Goal: Information Seeking & Learning: Learn about a topic

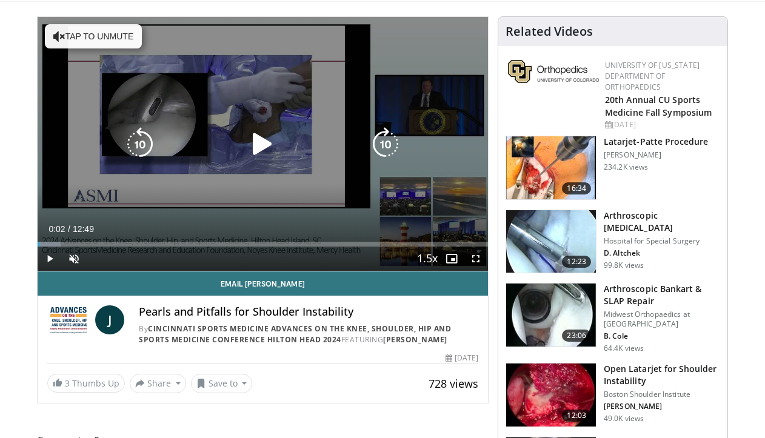
scroll to position [10, 0]
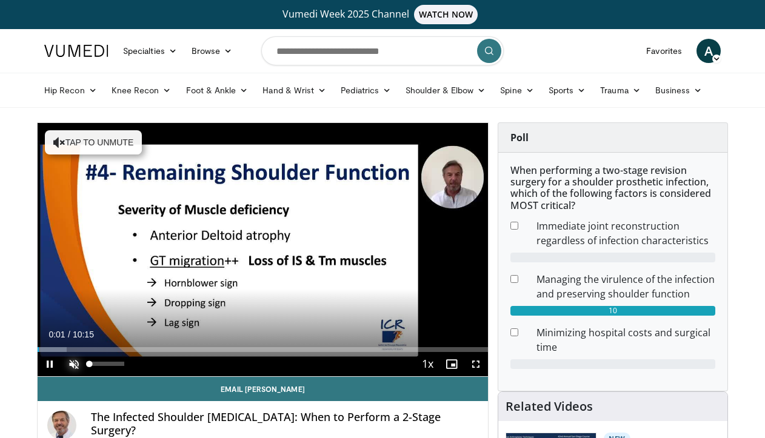
click at [71, 365] on span "Video Player" at bounding box center [74, 364] width 24 height 24
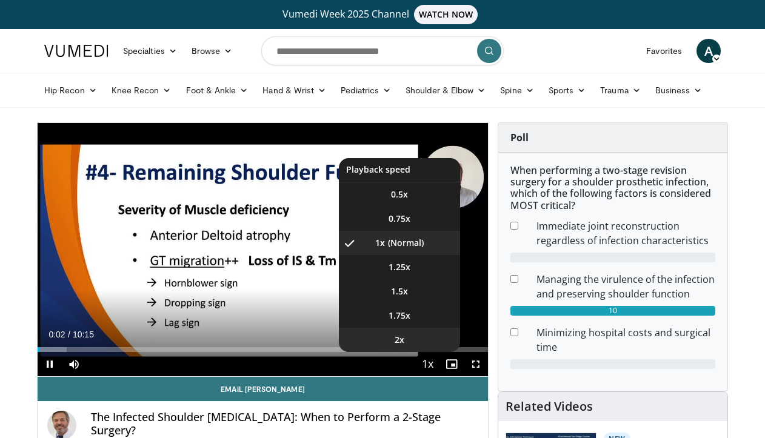
click at [421, 344] on li "2x" at bounding box center [399, 340] width 121 height 24
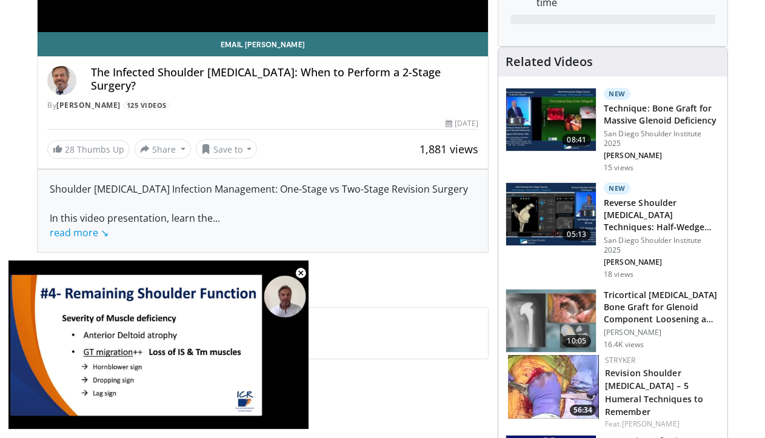
scroll to position [373, 0]
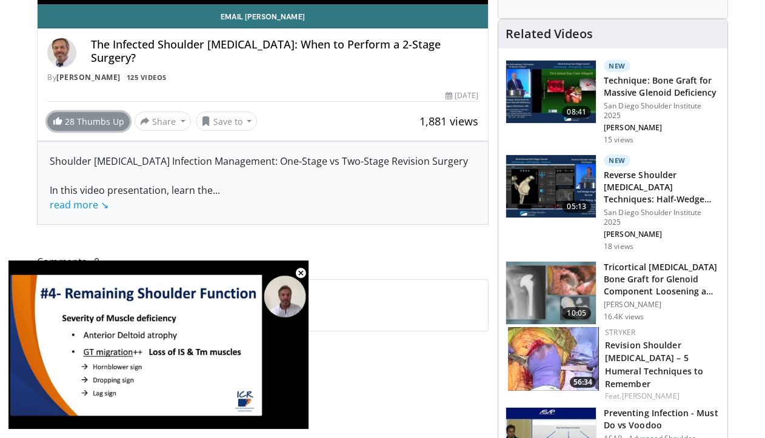
click at [91, 125] on link "28 Thumbs Up" at bounding box center [88, 121] width 82 height 19
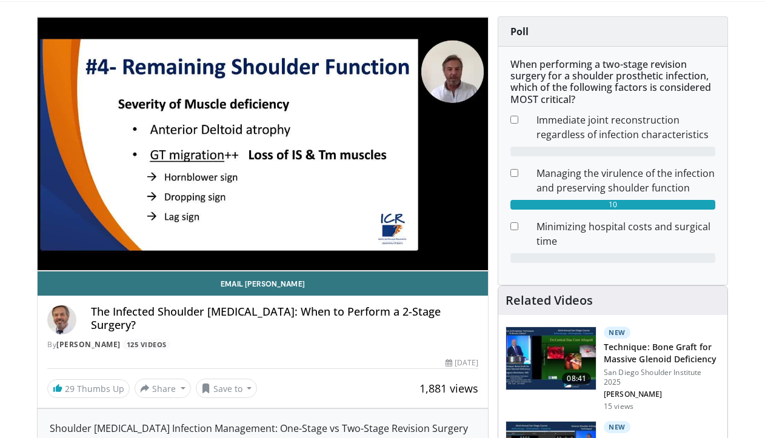
scroll to position [32, 0]
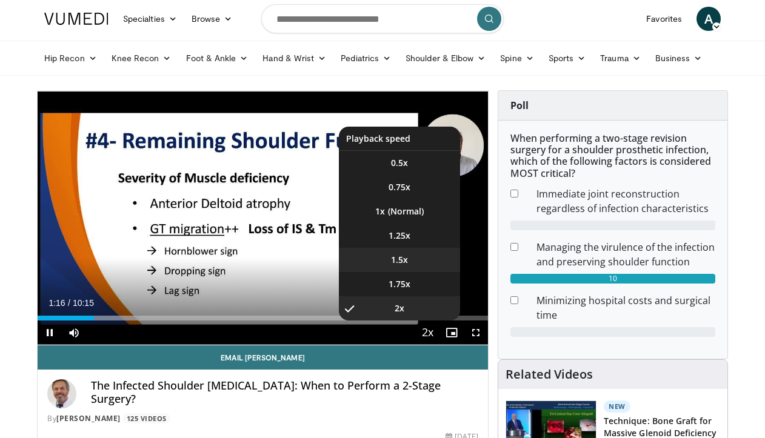
click at [417, 261] on li "1.5x" at bounding box center [399, 260] width 121 height 24
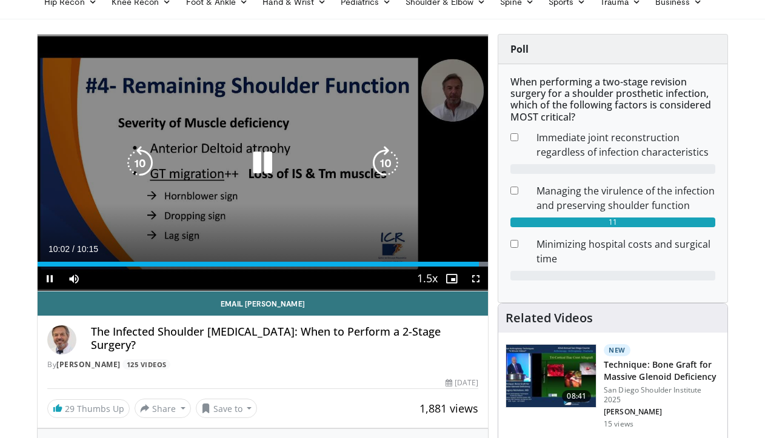
scroll to position [73, 0]
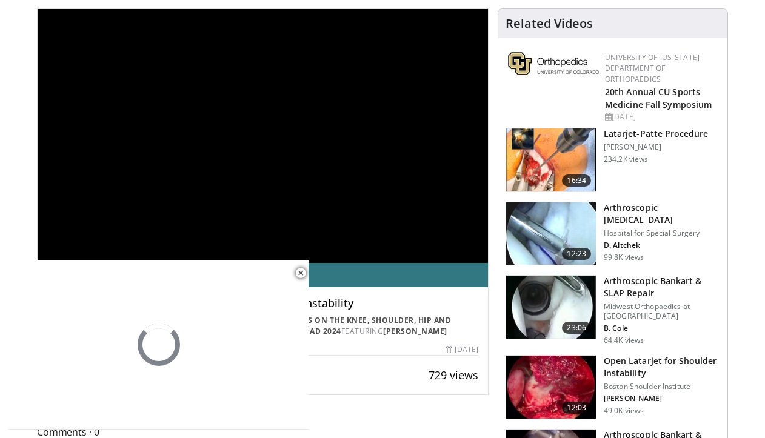
scroll to position [239, 0]
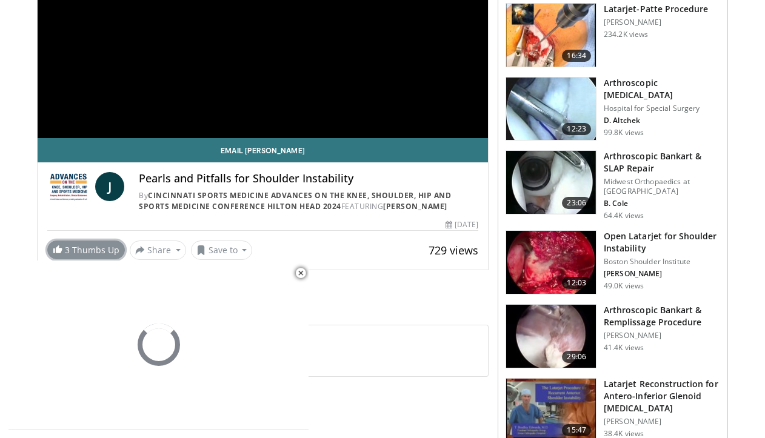
click at [91, 257] on link "3 Thumbs Up" at bounding box center [86, 250] width 78 height 19
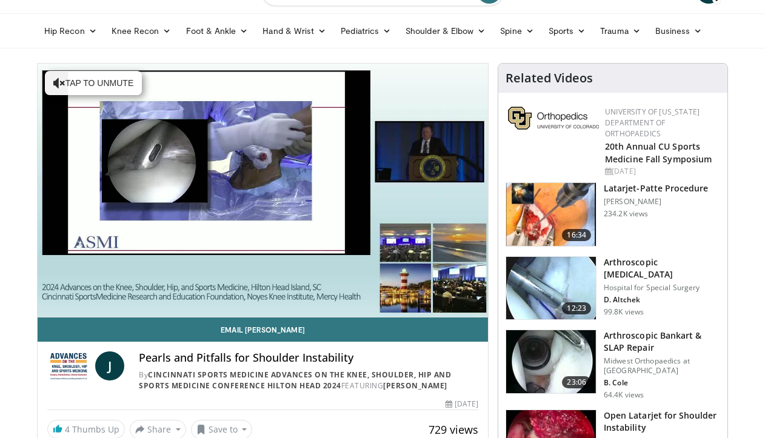
scroll to position [60, 0]
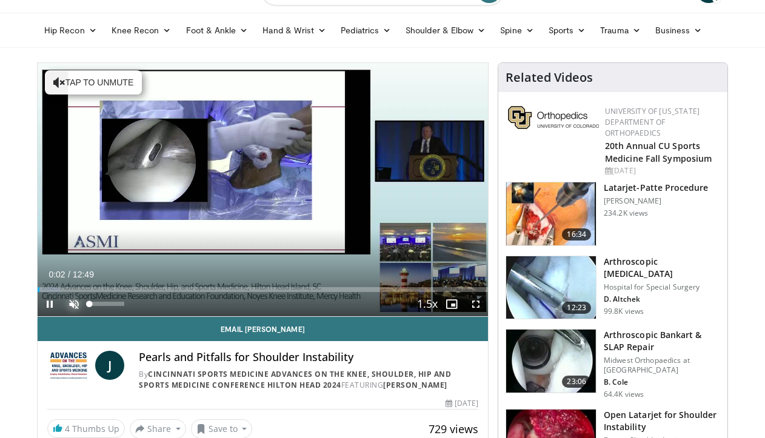
click at [71, 309] on span "Video Player" at bounding box center [74, 304] width 24 height 24
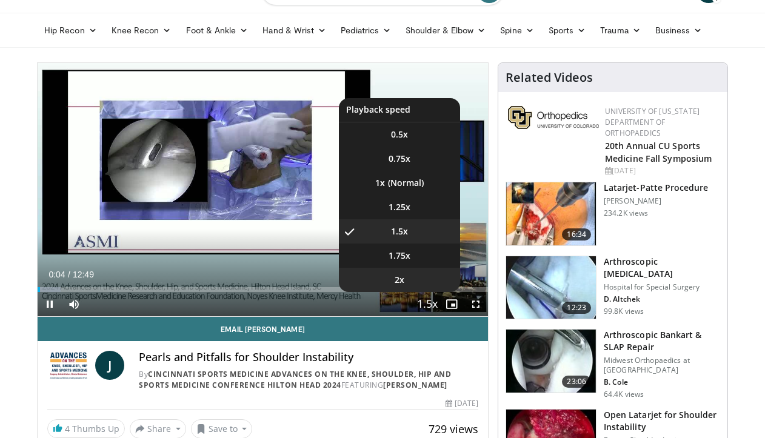
click at [420, 281] on li "2x" at bounding box center [399, 280] width 121 height 24
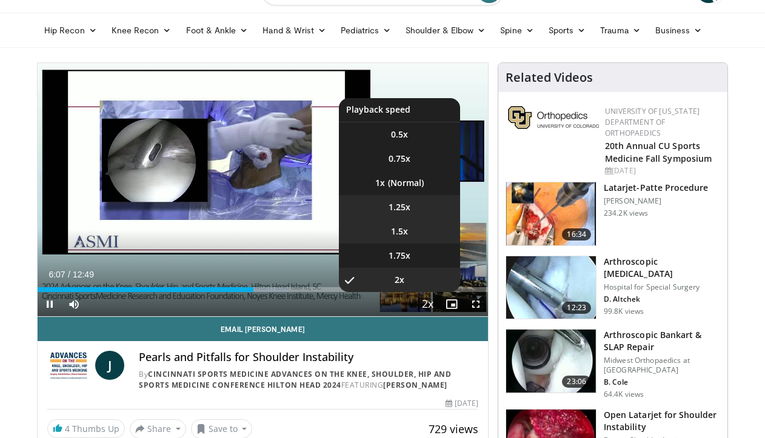
click at [417, 218] on ul "0.5x 0.75x 1x 1.25x 1.5x 1.75x 2x , selected" at bounding box center [399, 195] width 121 height 194
click at [425, 234] on li "1.5x" at bounding box center [399, 231] width 121 height 24
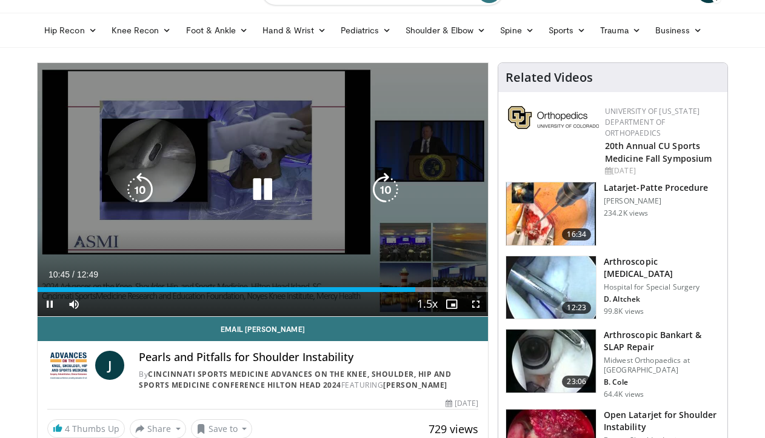
click at [253, 191] on icon "Video Player" at bounding box center [262, 190] width 34 height 34
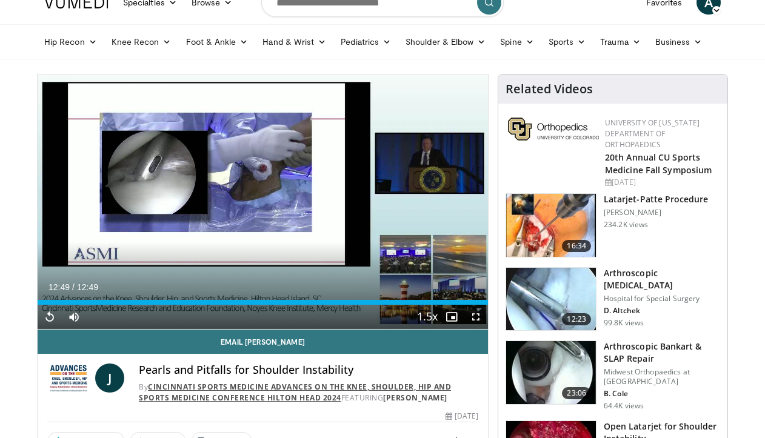
scroll to position [0, 0]
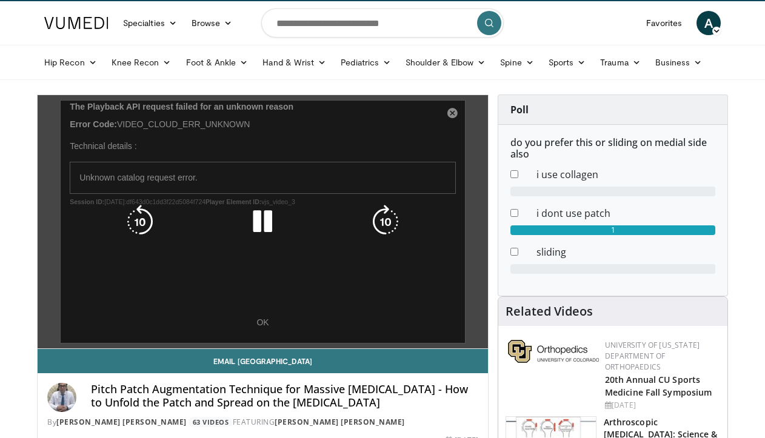
scroll to position [27, 0]
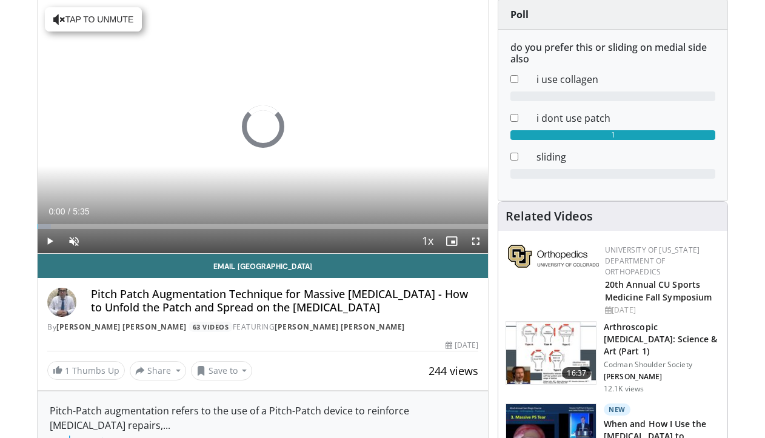
scroll to position [164, 0]
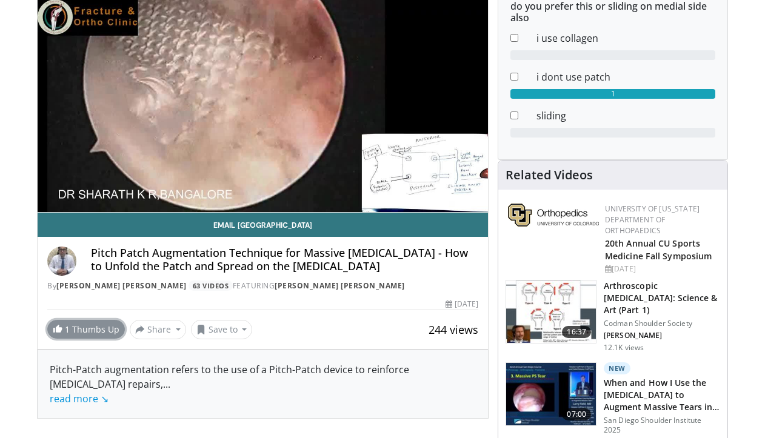
click at [84, 331] on link "1 Thumbs Up" at bounding box center [86, 329] width 78 height 19
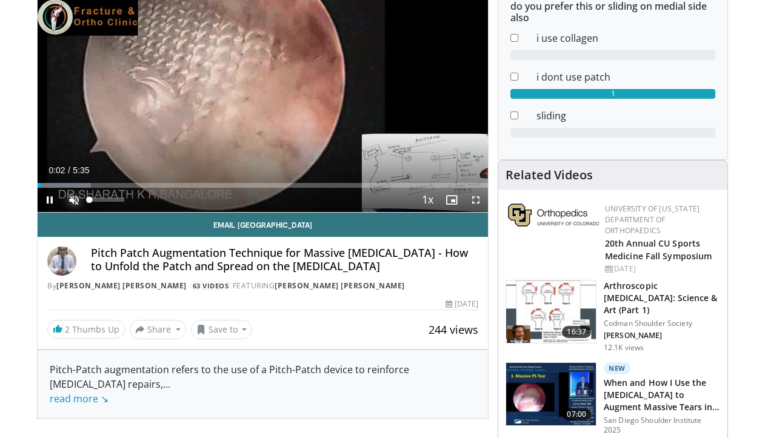
click at [75, 198] on span "Video Player" at bounding box center [74, 200] width 24 height 24
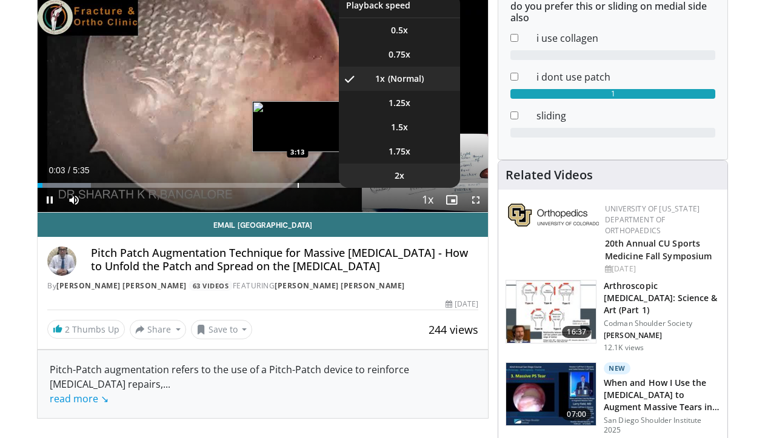
click at [419, 179] on li "2x" at bounding box center [399, 176] width 121 height 24
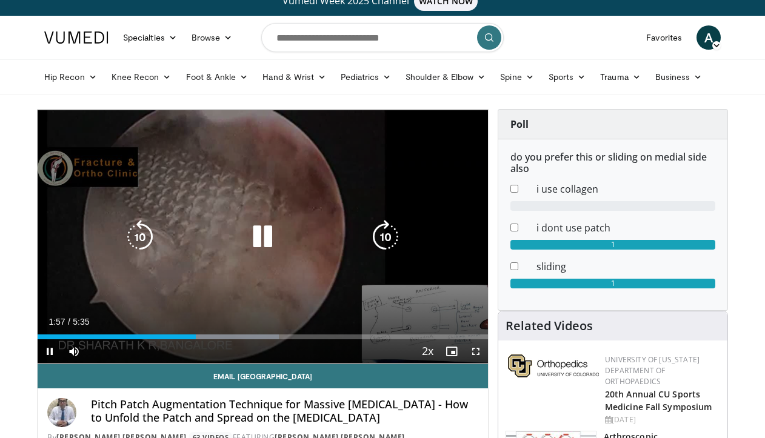
scroll to position [18, 0]
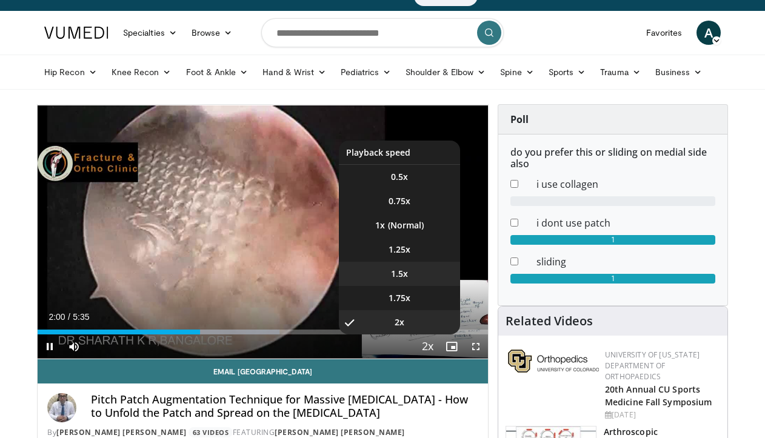
click at [421, 278] on li "1.5x" at bounding box center [399, 274] width 121 height 24
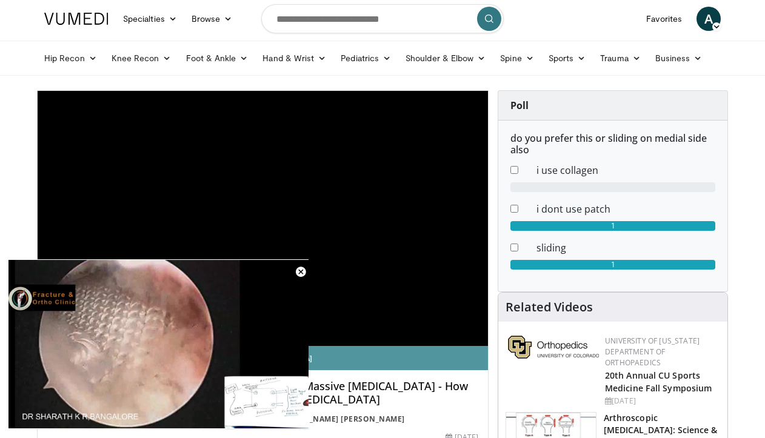
scroll to position [0, 0]
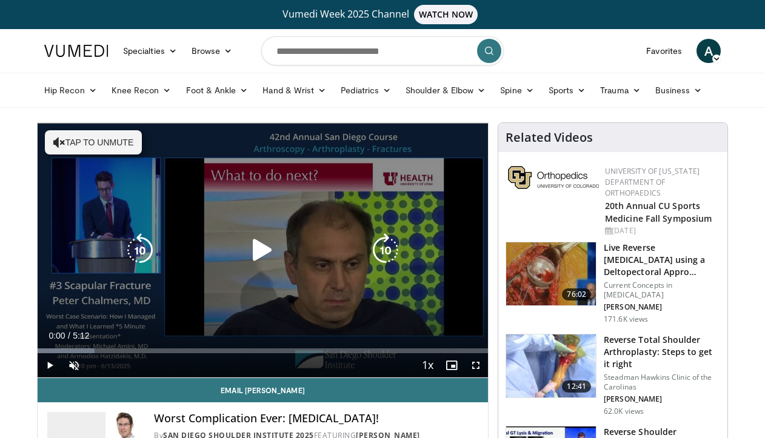
click at [264, 257] on icon "Video Player" at bounding box center [262, 250] width 34 height 34
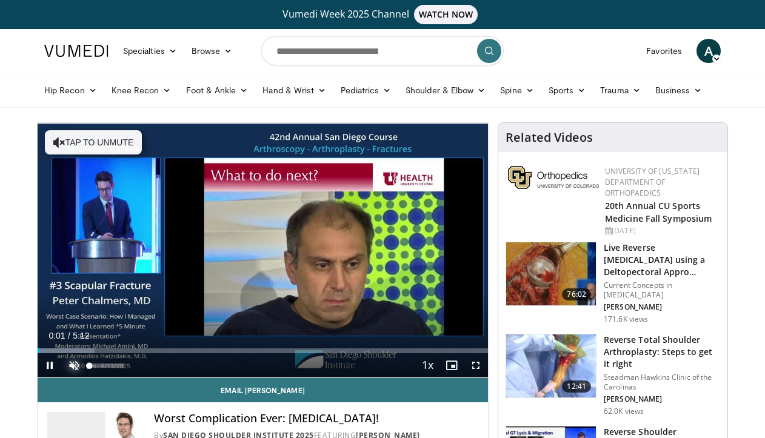
click at [69, 365] on span "Video Player" at bounding box center [74, 365] width 24 height 24
click at [44, 365] on span "Video Player" at bounding box center [50, 365] width 24 height 24
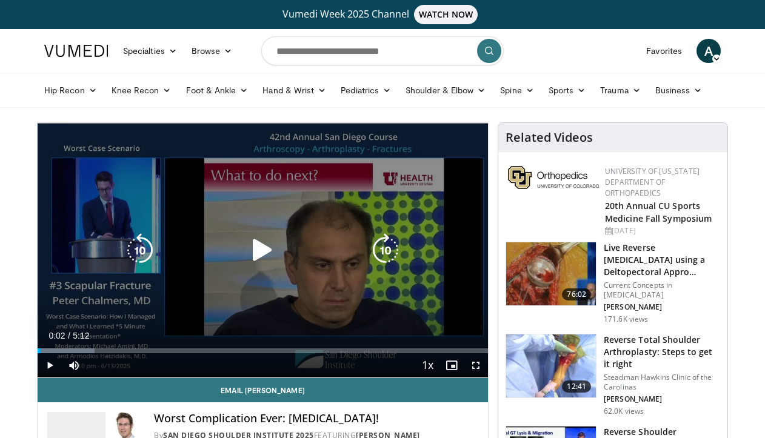
click at [272, 248] on icon "Video Player" at bounding box center [262, 250] width 34 height 34
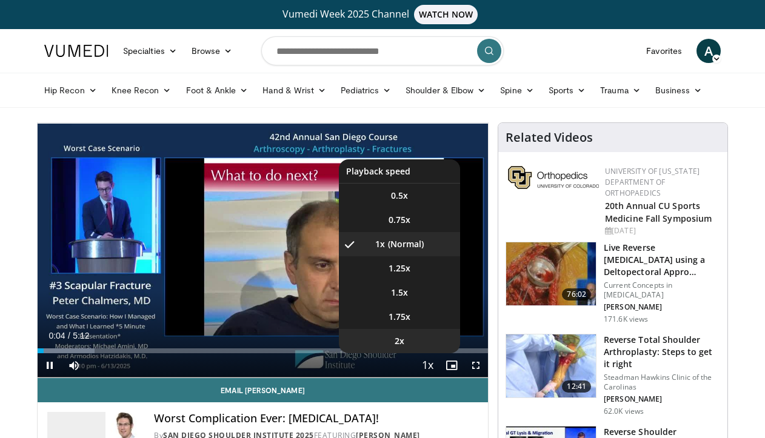
click at [431, 335] on li "2x" at bounding box center [399, 341] width 121 height 24
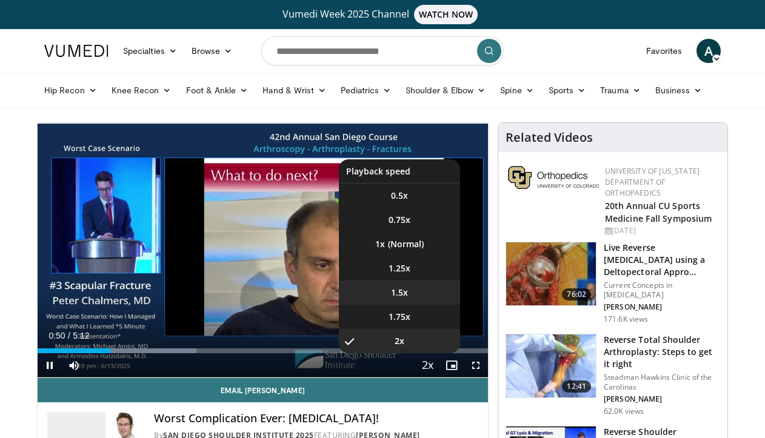
click at [415, 288] on li "1.5x" at bounding box center [399, 293] width 121 height 24
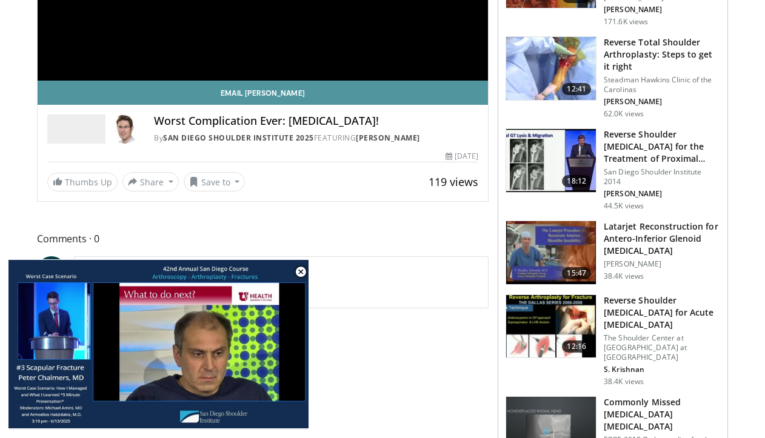
scroll to position [300, 0]
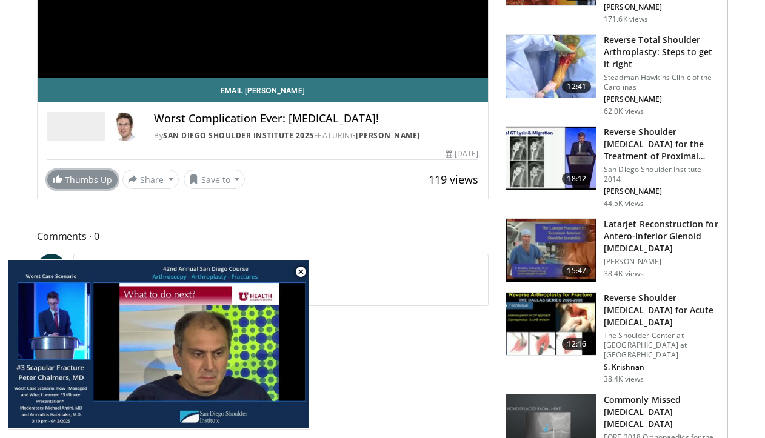
click at [82, 183] on link "Thumbs Up" at bounding box center [82, 179] width 70 height 19
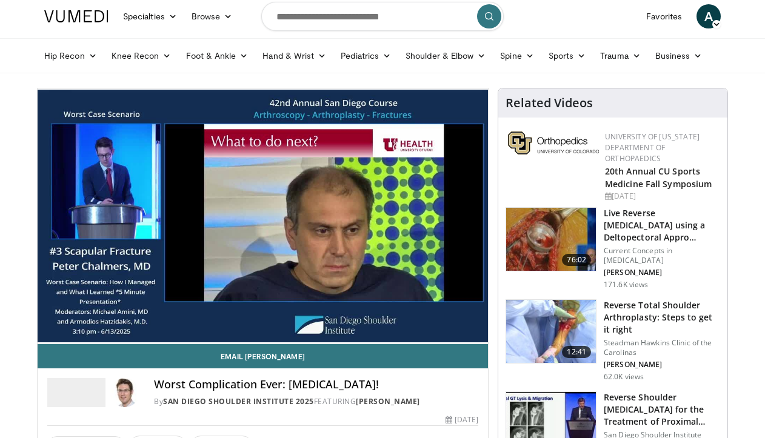
scroll to position [34, 0]
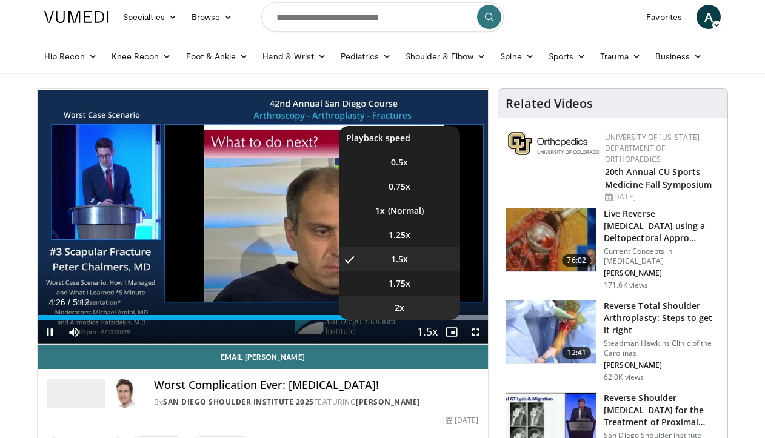
click at [422, 319] on li "2x" at bounding box center [399, 308] width 121 height 24
click at [417, 261] on li "1.5x" at bounding box center [399, 259] width 121 height 24
click at [433, 219] on li "1x" at bounding box center [399, 211] width 121 height 24
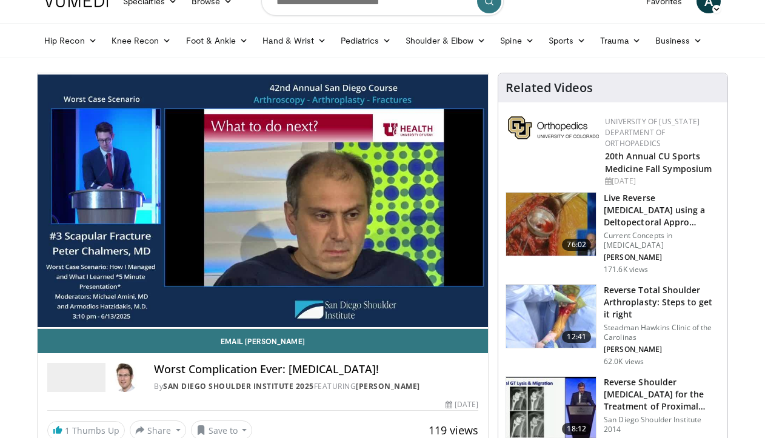
scroll to position [0, 0]
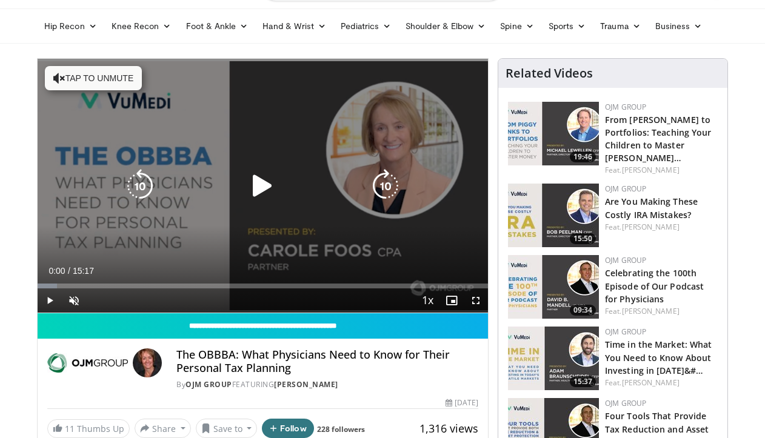
scroll to position [53, 0]
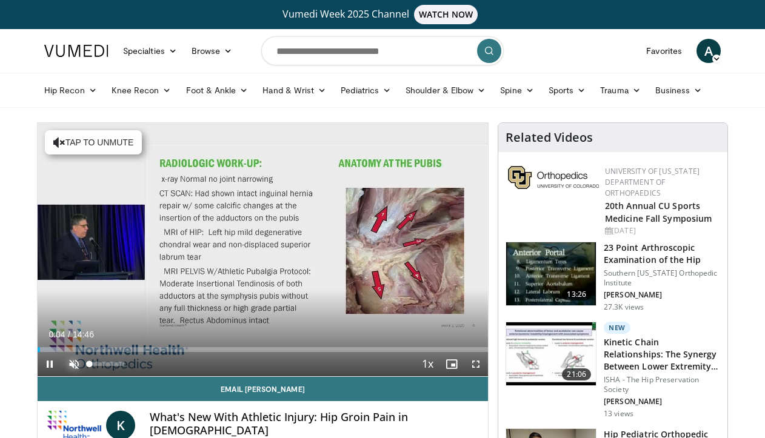
click at [75, 366] on span "Video Player" at bounding box center [74, 364] width 24 height 24
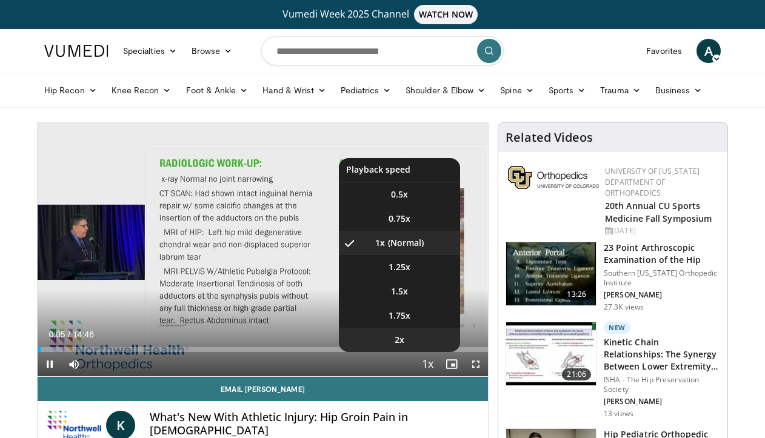
click at [421, 339] on li "2x" at bounding box center [399, 340] width 121 height 24
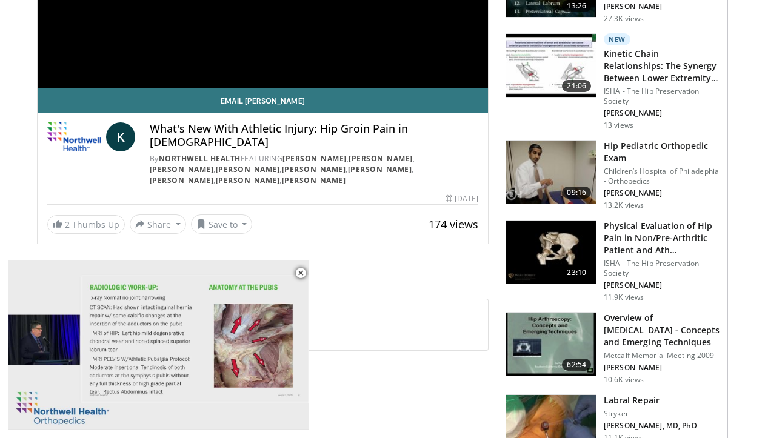
scroll to position [313, 0]
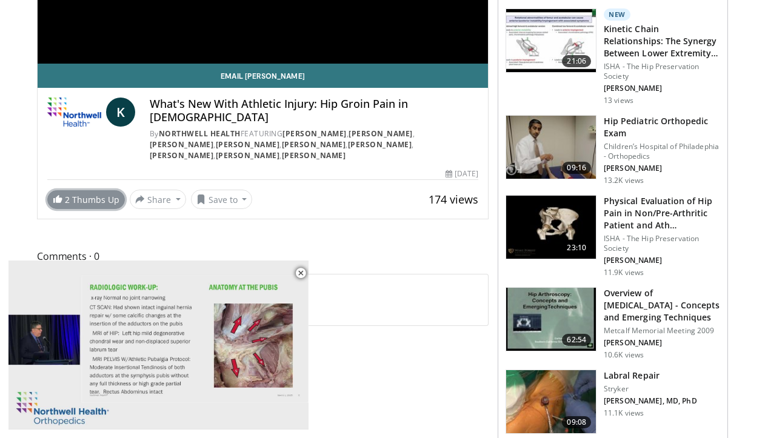
click at [92, 190] on link "2 Thumbs Up" at bounding box center [86, 199] width 78 height 19
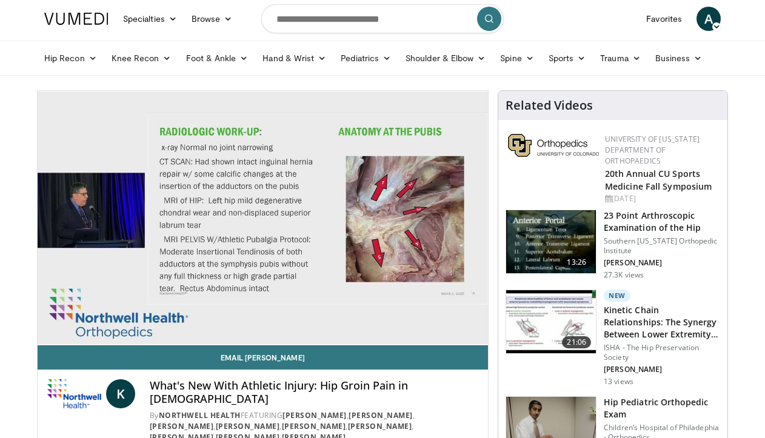
scroll to position [91, 0]
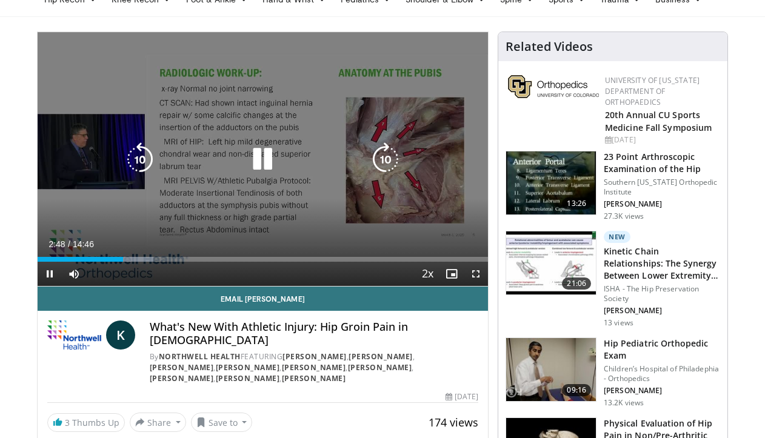
click at [270, 156] on icon "Video Player" at bounding box center [262, 159] width 34 height 34
click at [236, 120] on div "10 seconds Tap to unmute" at bounding box center [263, 159] width 450 height 254
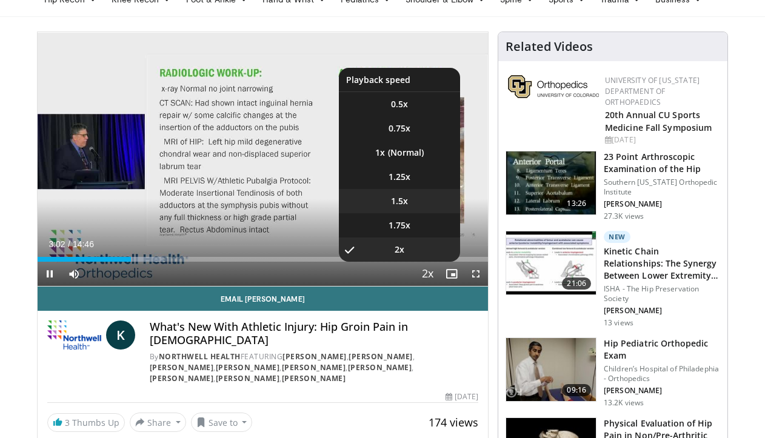
click at [411, 204] on li "1.5x" at bounding box center [399, 201] width 121 height 24
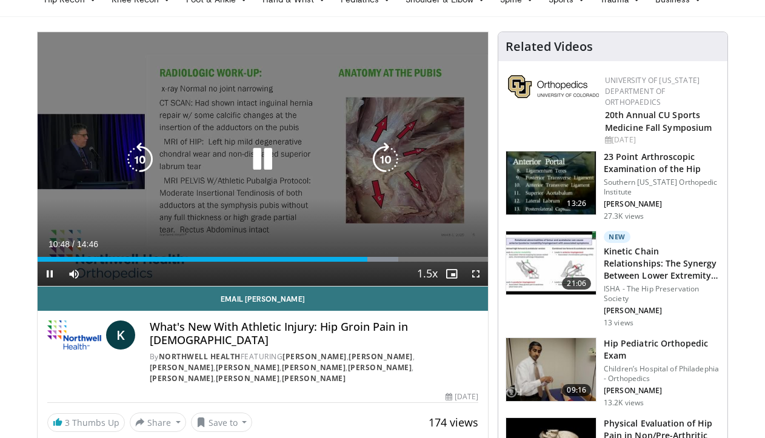
click at [266, 159] on icon "Video Player" at bounding box center [262, 159] width 34 height 34
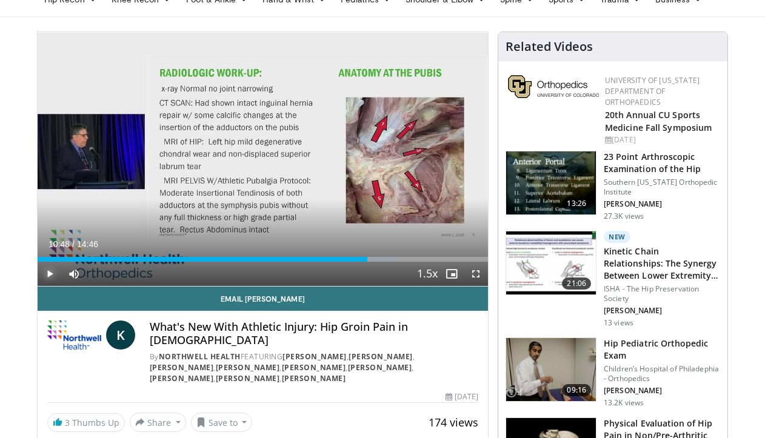
click at [51, 277] on span "Video Player" at bounding box center [50, 274] width 24 height 24
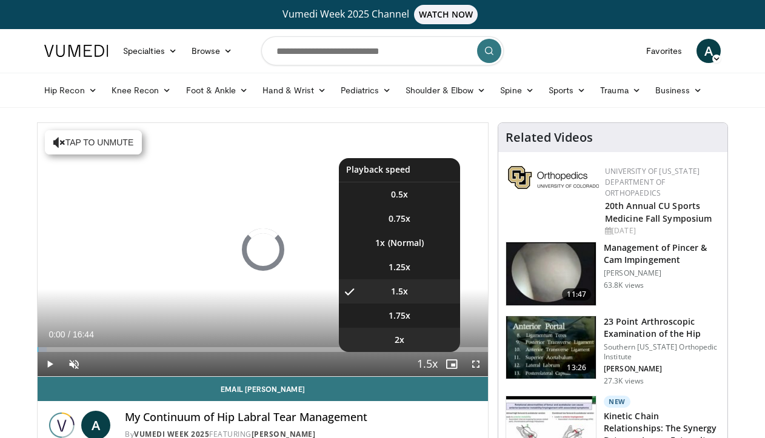
click at [422, 345] on li "2x" at bounding box center [399, 340] width 121 height 24
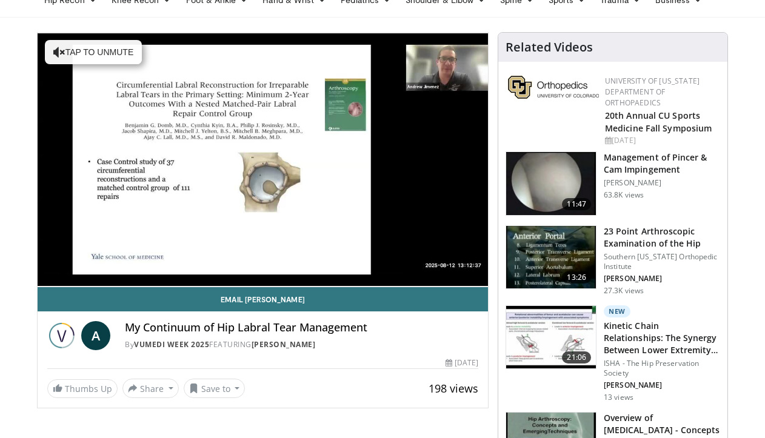
scroll to position [71, 0]
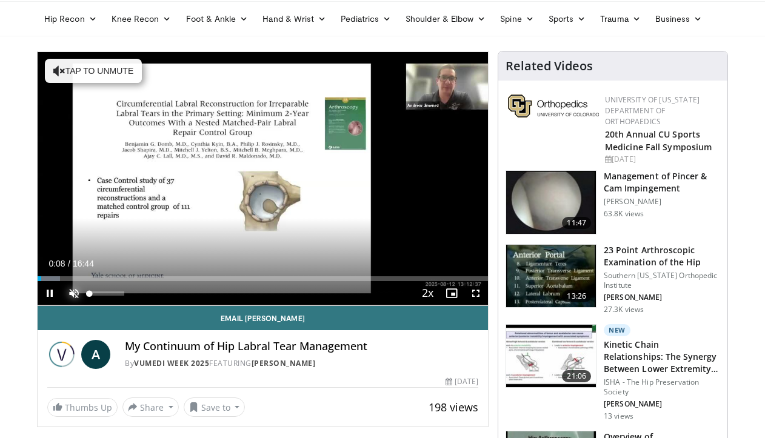
click at [73, 296] on span "Video Player" at bounding box center [74, 293] width 24 height 24
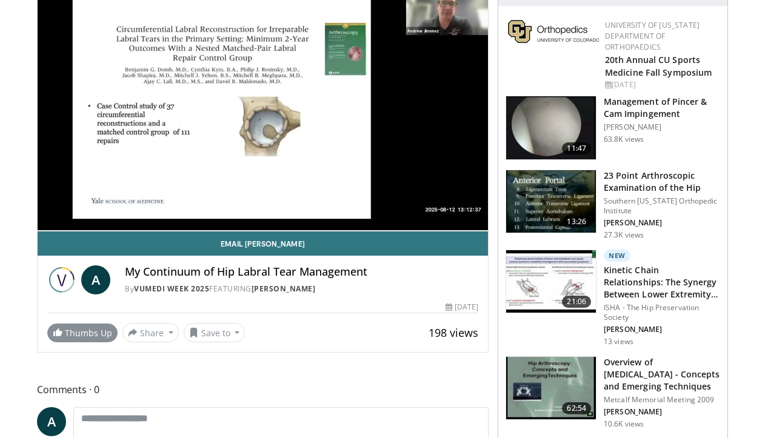
scroll to position [148, 0]
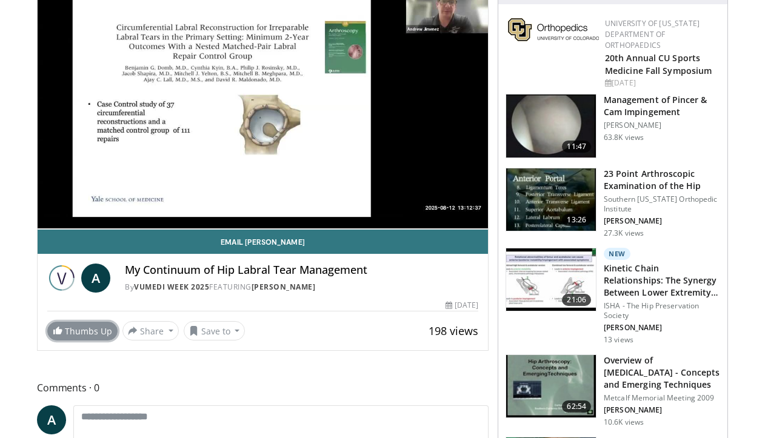
click at [86, 334] on link "Thumbs Up" at bounding box center [82, 331] width 70 height 19
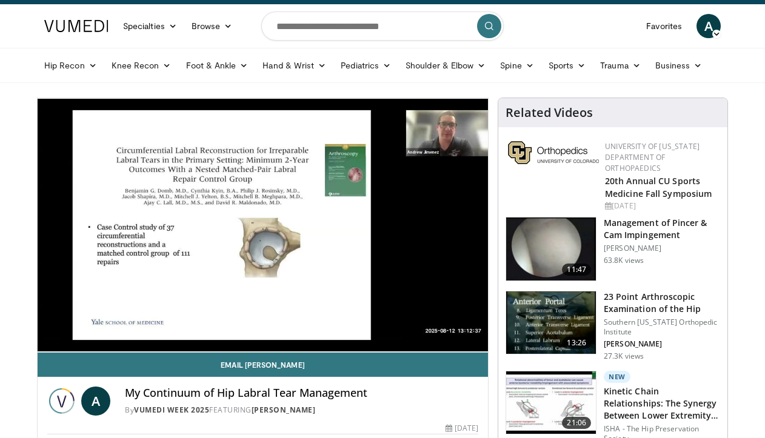
scroll to position [39, 0]
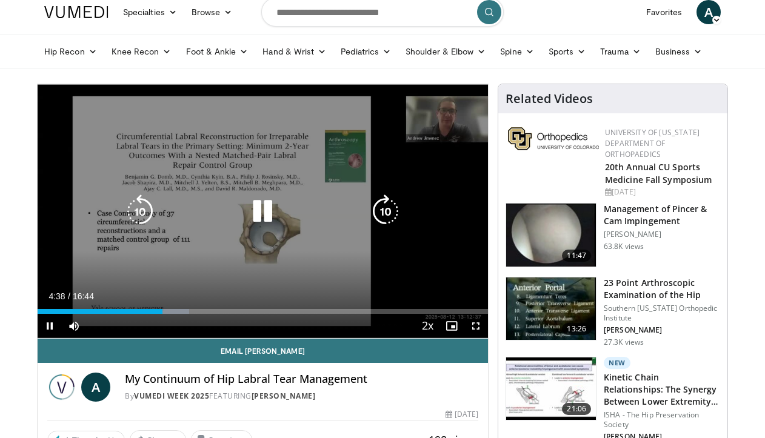
click at [268, 216] on icon "Video Player" at bounding box center [262, 211] width 34 height 34
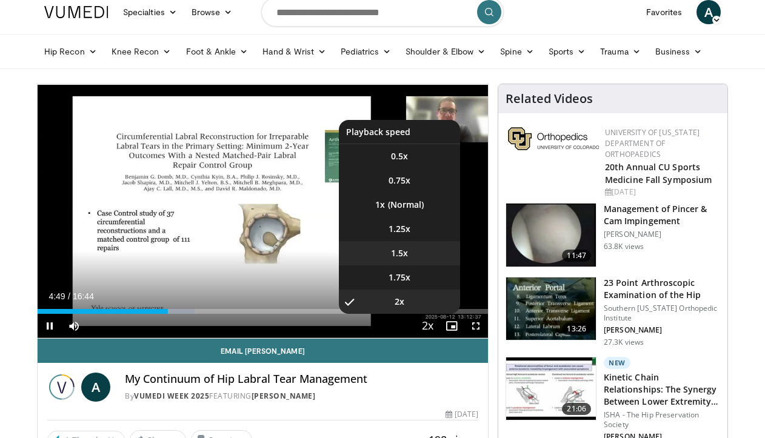
click at [419, 254] on li "1.5x" at bounding box center [399, 253] width 121 height 24
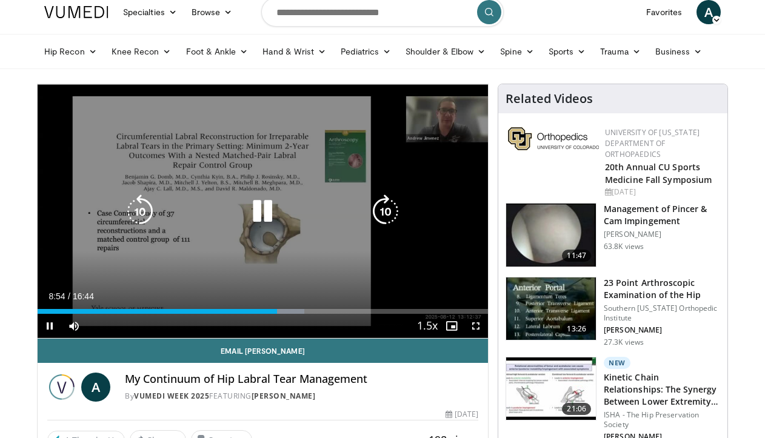
click at [273, 217] on icon "Video Player" at bounding box center [262, 211] width 34 height 34
click at [244, 187] on div "10 seconds Tap to unmute" at bounding box center [263, 211] width 450 height 254
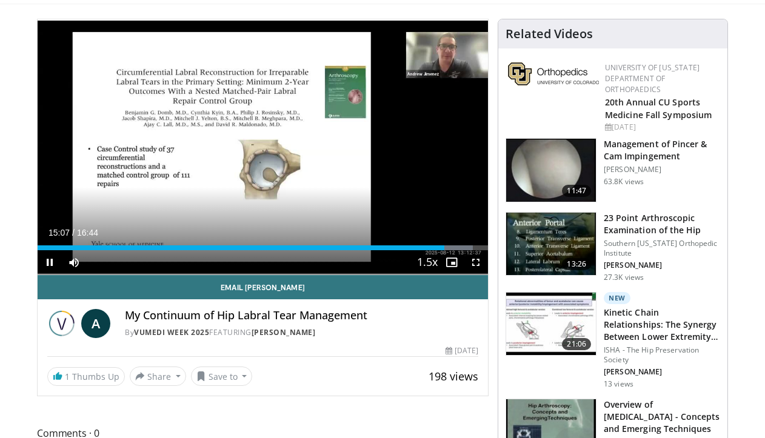
scroll to position [65, 0]
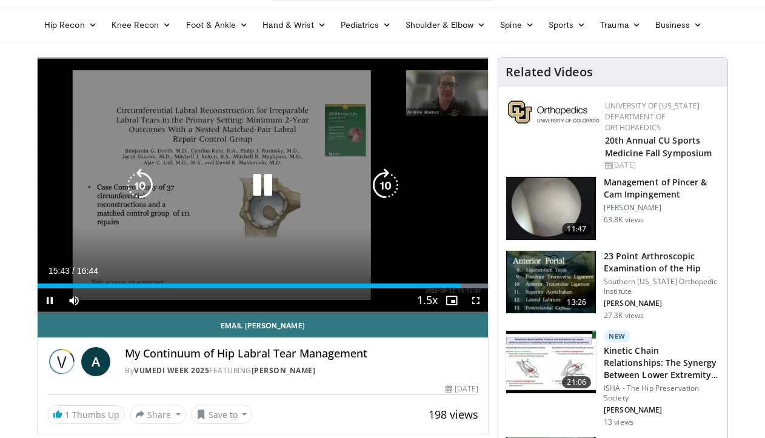
click at [265, 145] on div "10 seconds Tap to unmute" at bounding box center [263, 185] width 450 height 255
click at [291, 186] on div "Video Player" at bounding box center [263, 185] width 270 height 24
click at [267, 186] on icon "Video Player" at bounding box center [262, 185] width 34 height 34
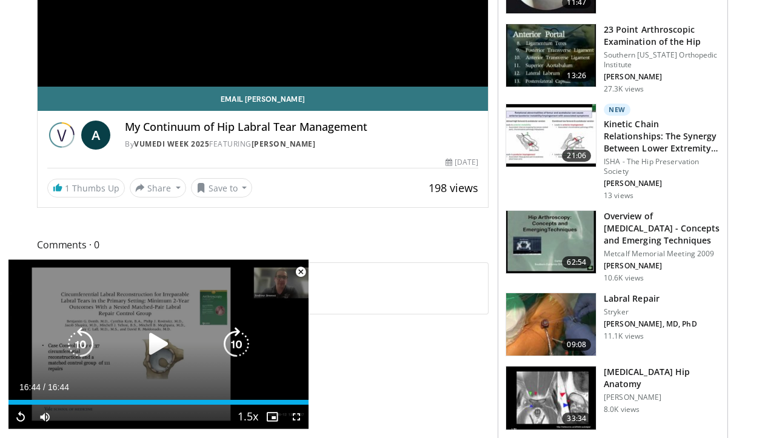
scroll to position [291, 0]
